Goal: Task Accomplishment & Management: Manage account settings

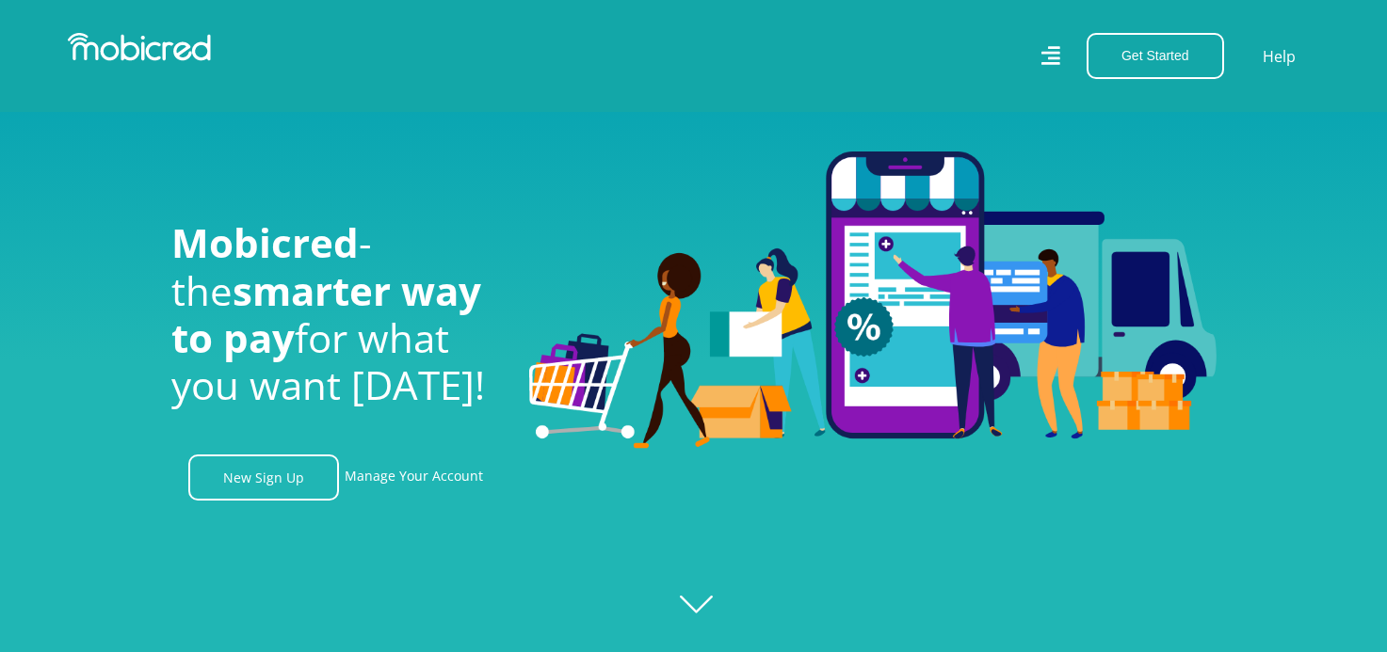
scroll to position [293, 0]
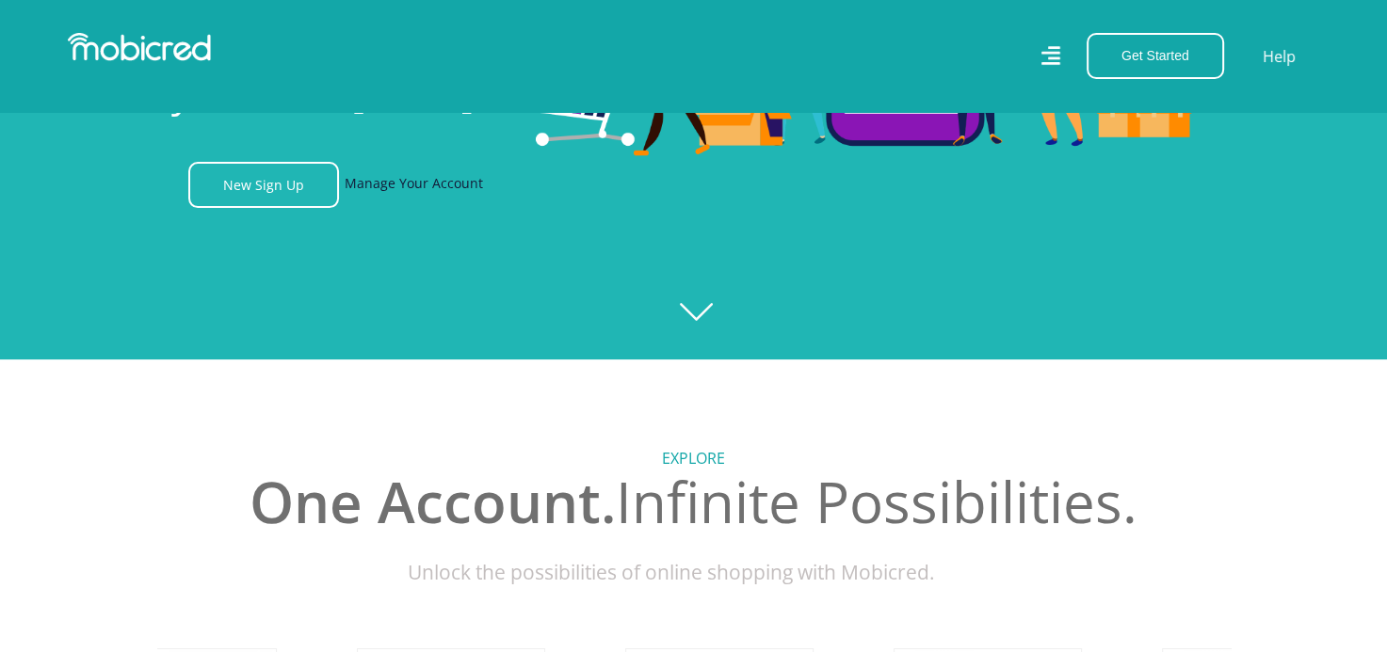
click at [387, 194] on link "Manage Your Account" at bounding box center [414, 185] width 138 height 46
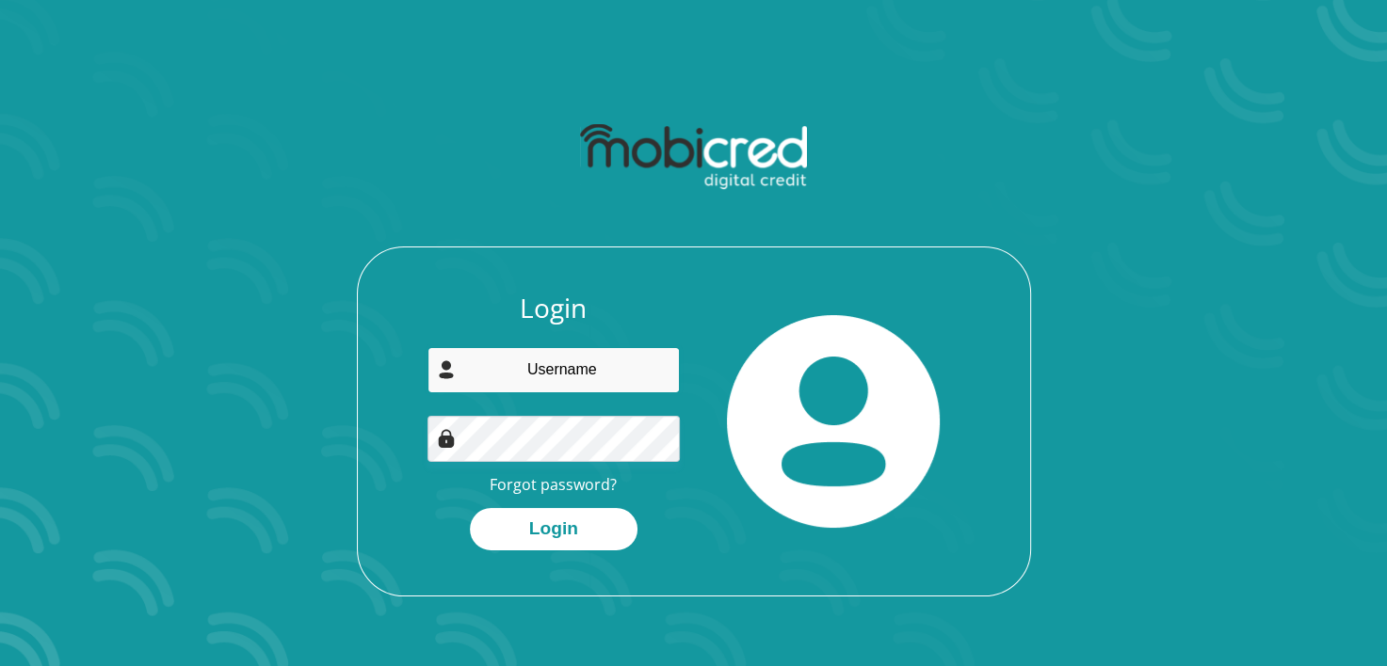
click at [549, 376] on input "email" at bounding box center [553, 370] width 252 height 46
type input "nobakadaunathi@gmail.com"
click at [470, 508] on button "Login" at bounding box center [554, 529] width 168 height 42
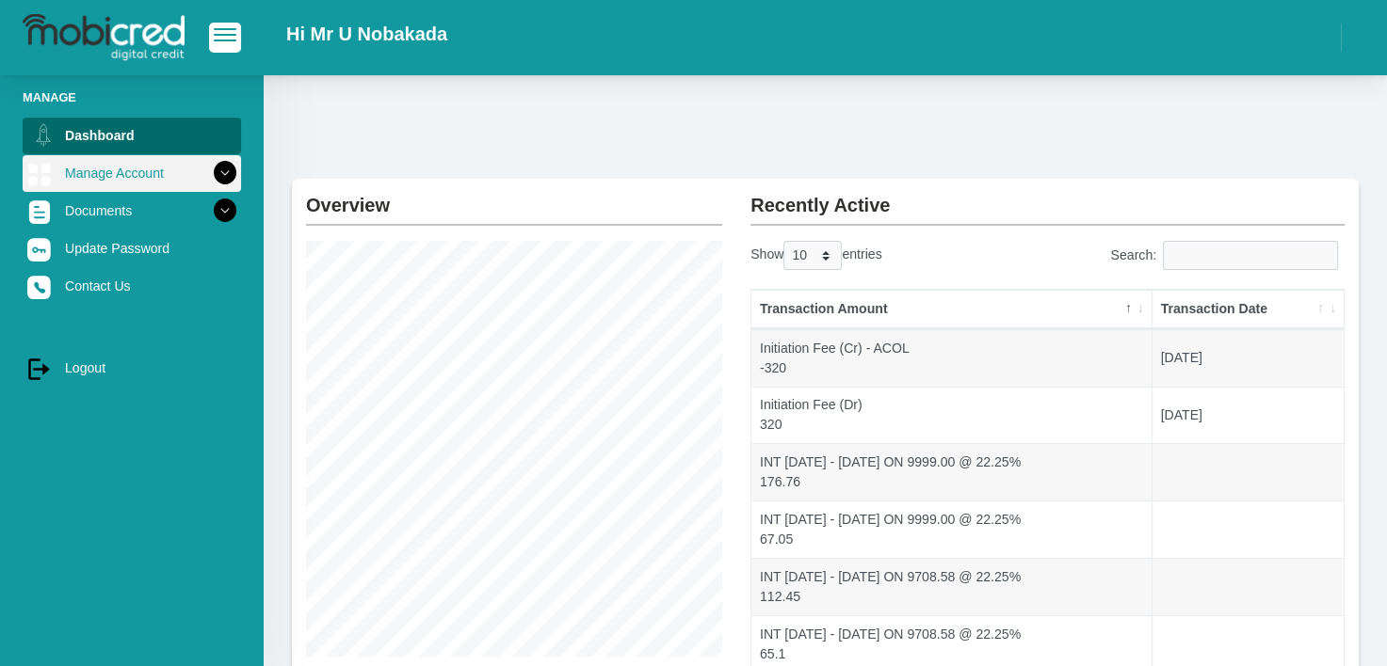
click at [91, 187] on link "Manage Account" at bounding box center [132, 173] width 218 height 36
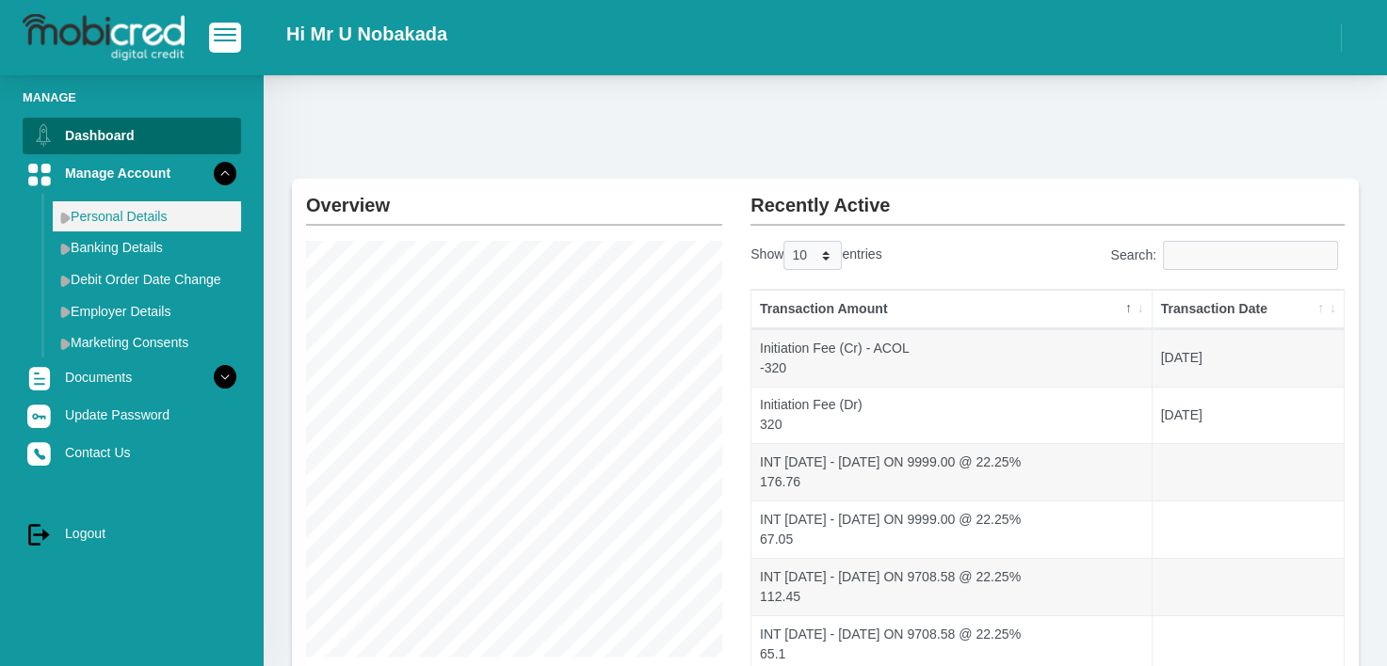
click at [141, 226] on link "Personal Details" at bounding box center [147, 216] width 188 height 30
